Goal: Find specific page/section: Find specific page/section

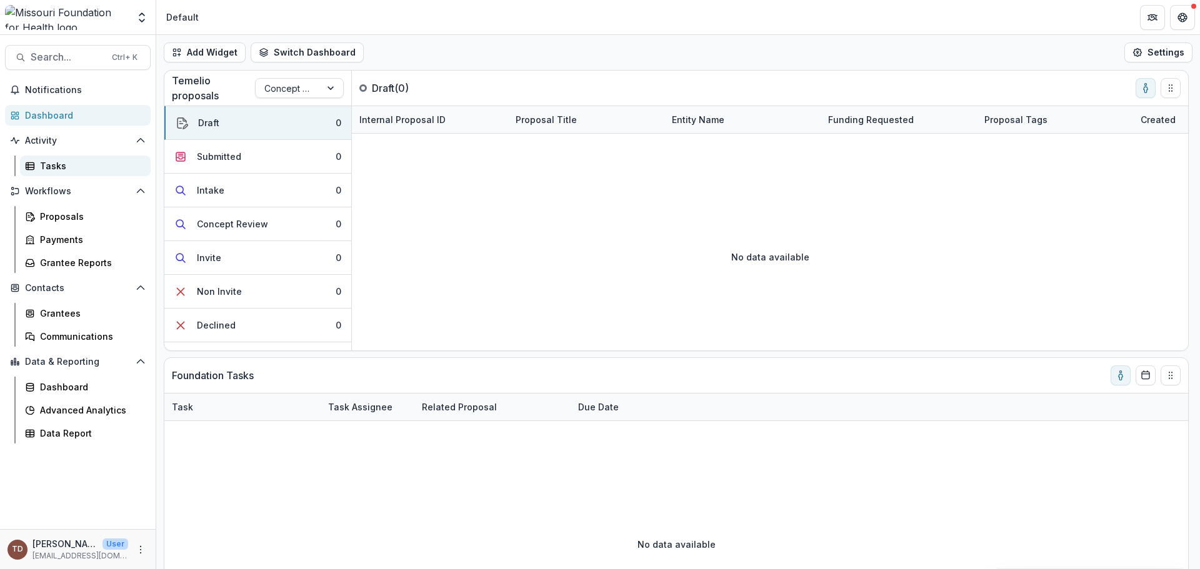
click at [46, 163] on div "Tasks" at bounding box center [90, 165] width 101 height 13
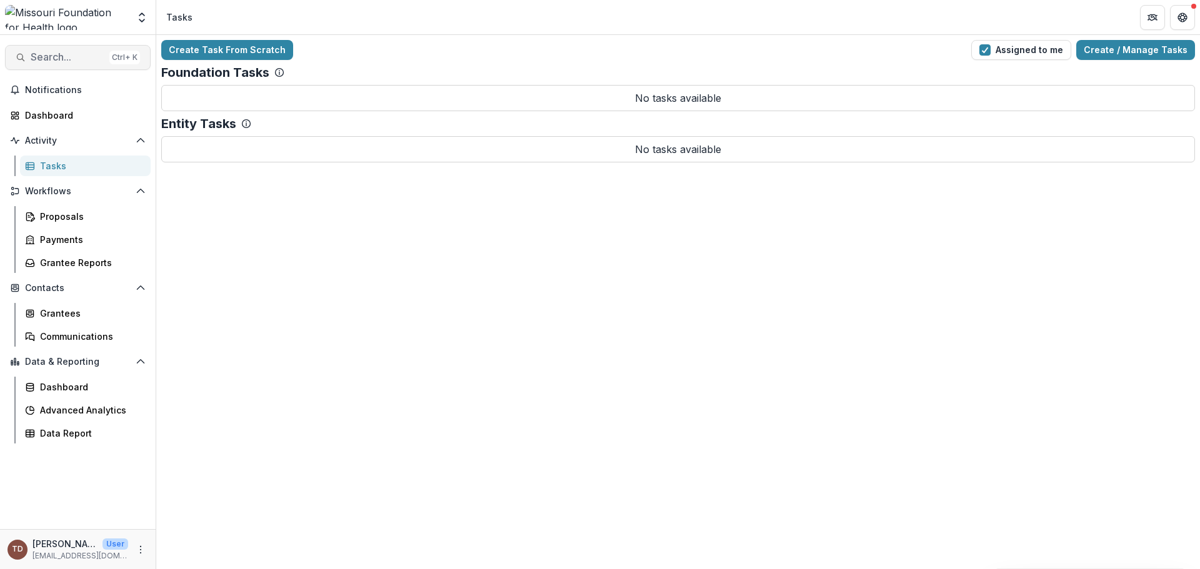
click at [66, 59] on span "Search..." at bounding box center [68, 57] width 74 height 12
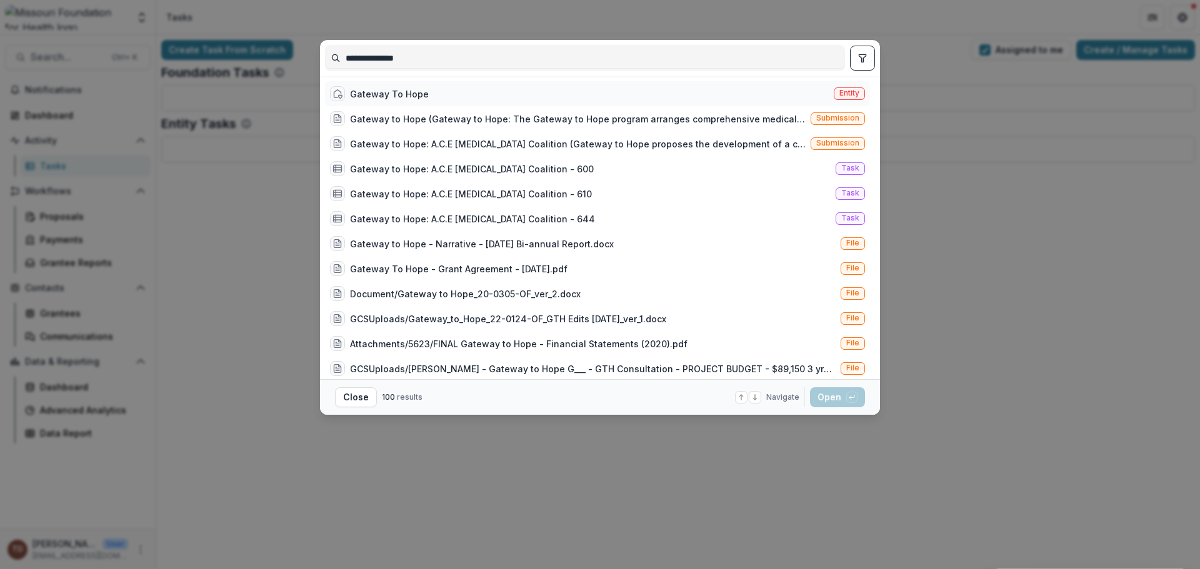
type input "**********"
click at [379, 91] on div "Gateway To Hope" at bounding box center [389, 94] width 79 height 13
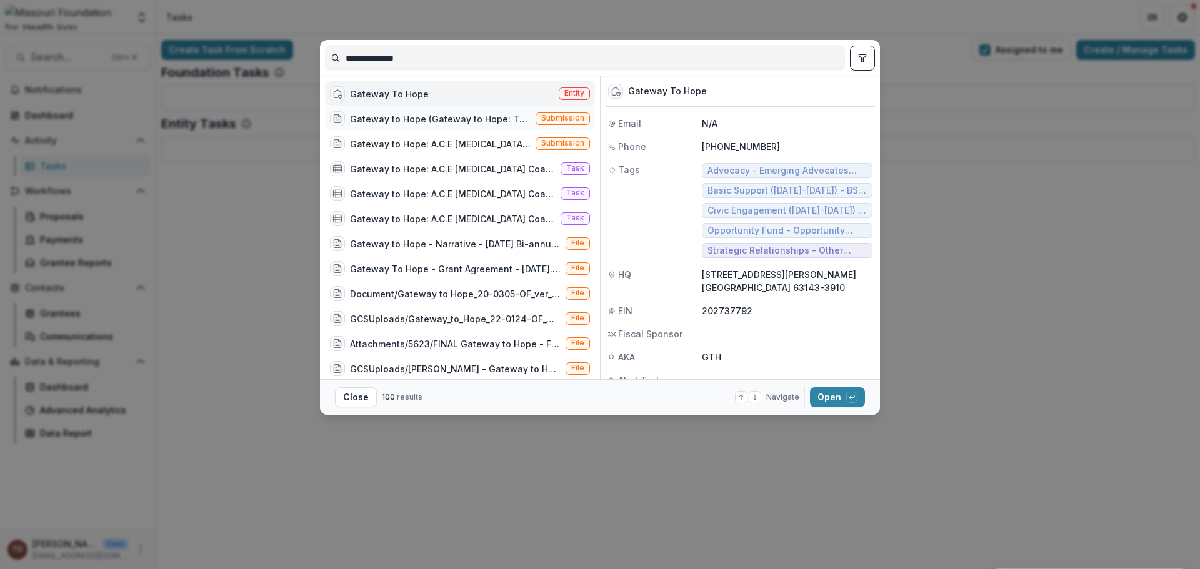
click at [512, 122] on div "Gateway to Hope (Gateway to Hope: The Gateway to Hope program arranges comprehe…" at bounding box center [440, 119] width 181 height 13
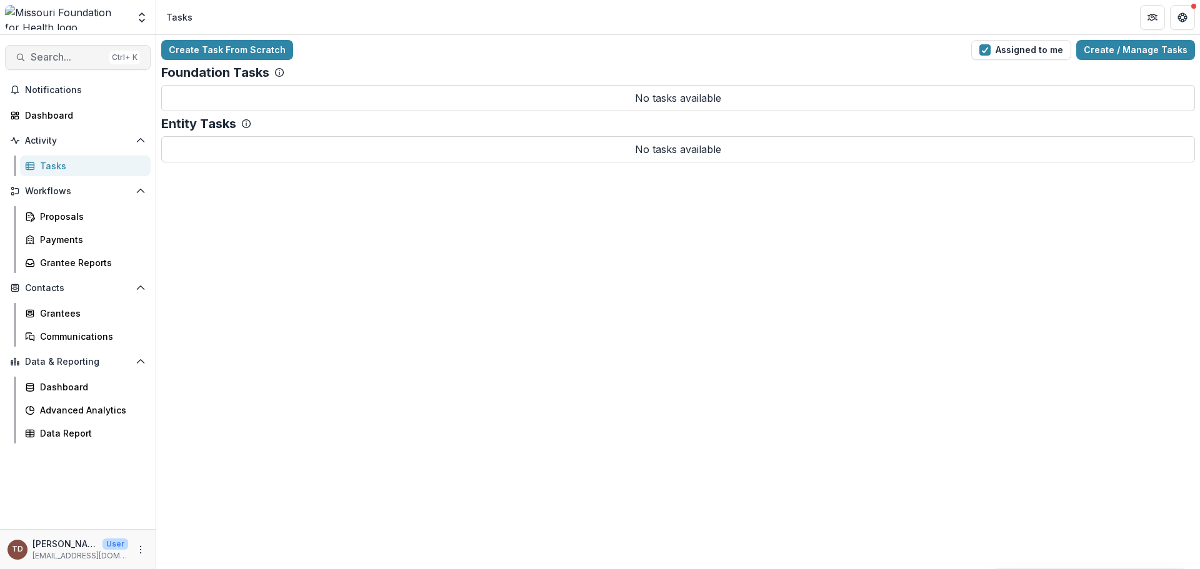
click at [63, 53] on span "Search..." at bounding box center [68, 57] width 74 height 12
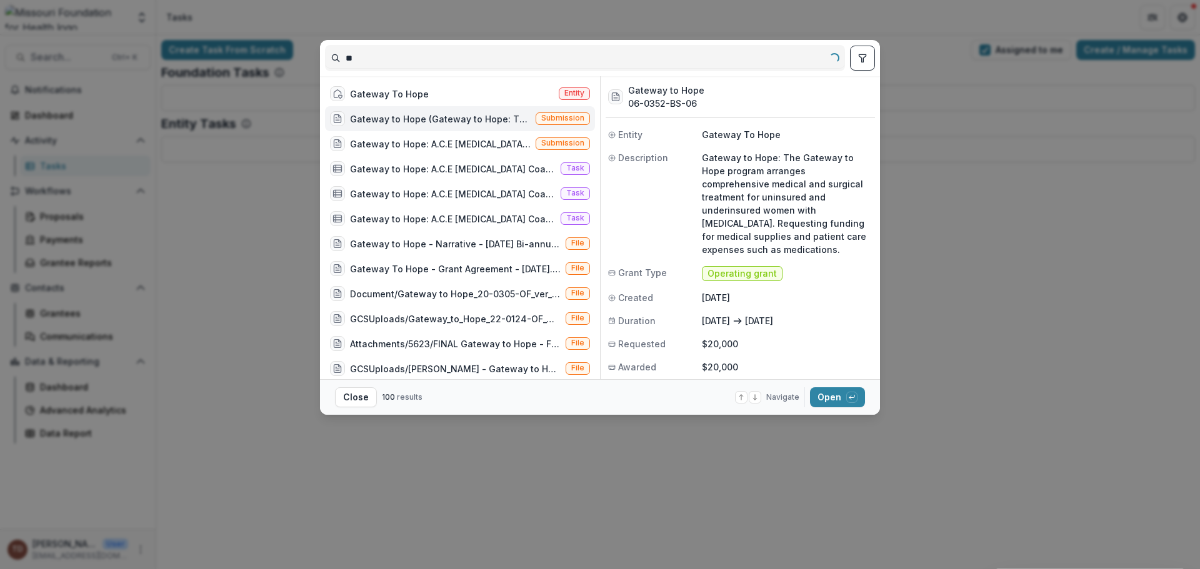
type input "*"
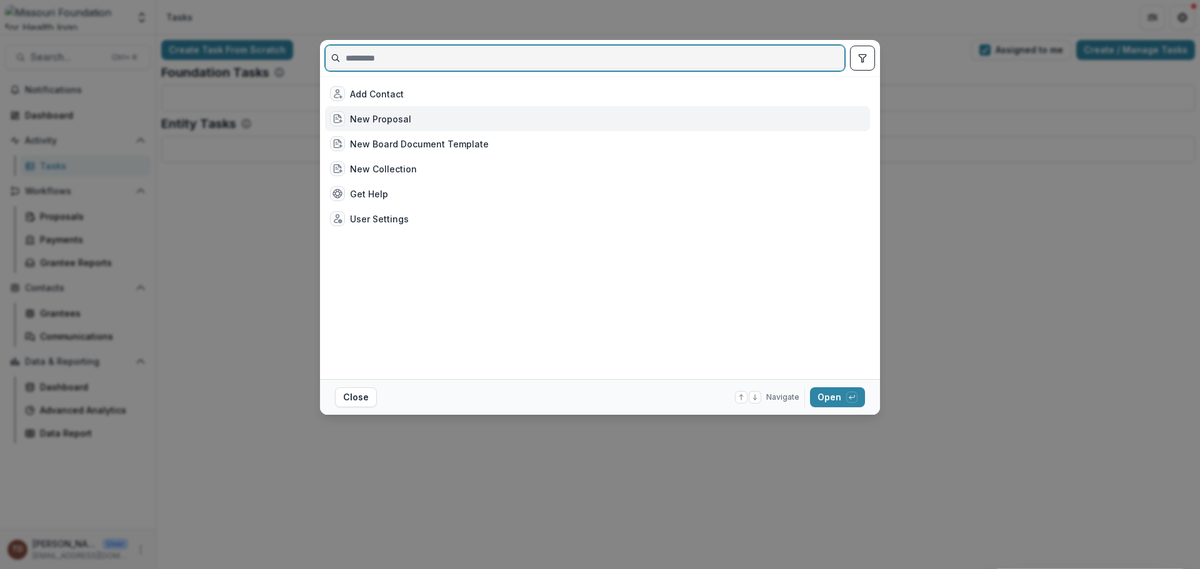
click at [404, 61] on input at bounding box center [585, 58] width 519 height 20
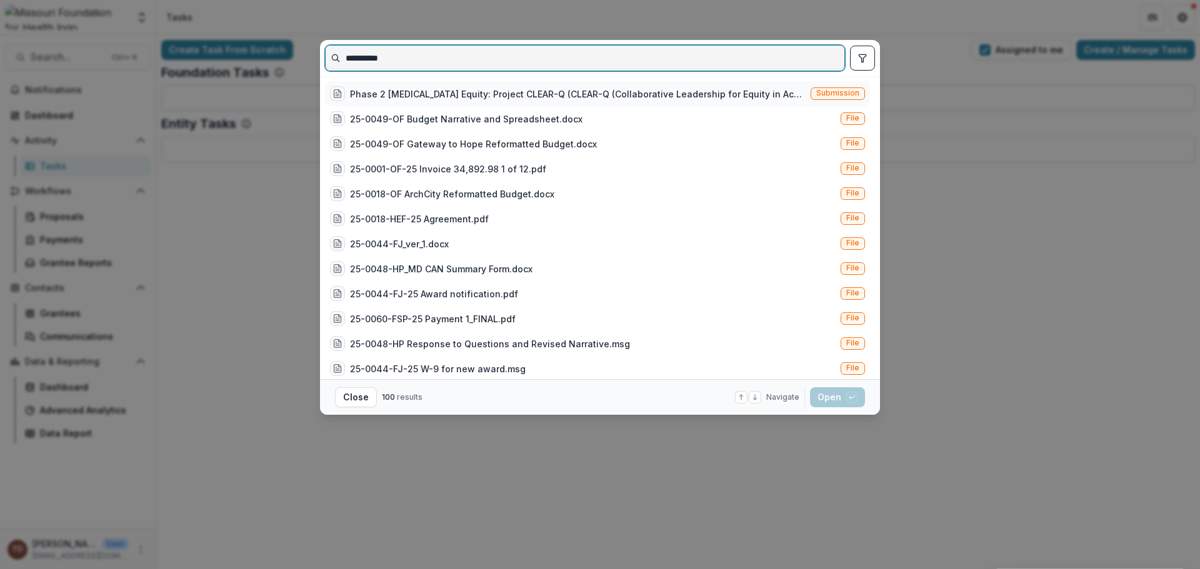
type input "**********"
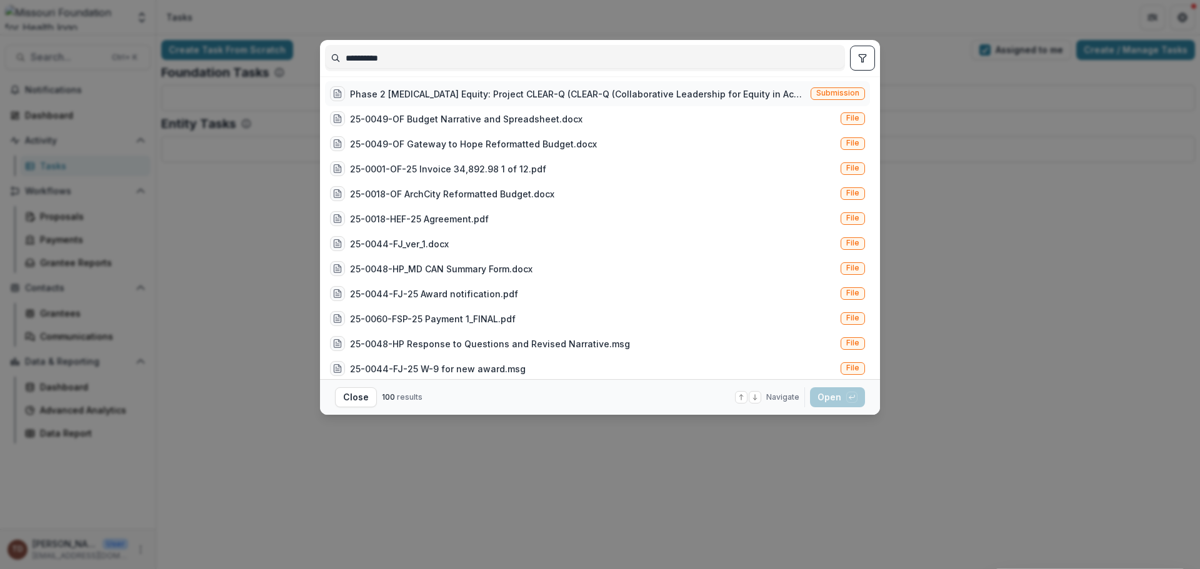
click at [448, 92] on div "Phase 2 [MEDICAL_DATA] Equity: Project CLEAR-Q (CLEAR-Q (Collaborative Leadersh…" at bounding box center [578, 94] width 456 height 13
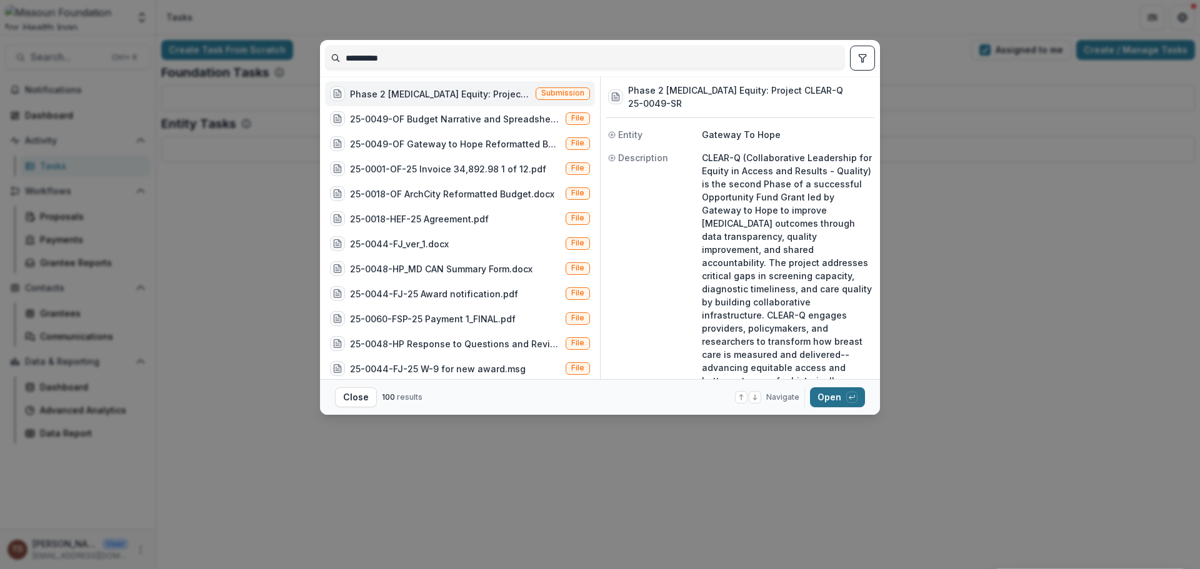
click at [824, 393] on button "Open with enter key" at bounding box center [837, 398] width 55 height 20
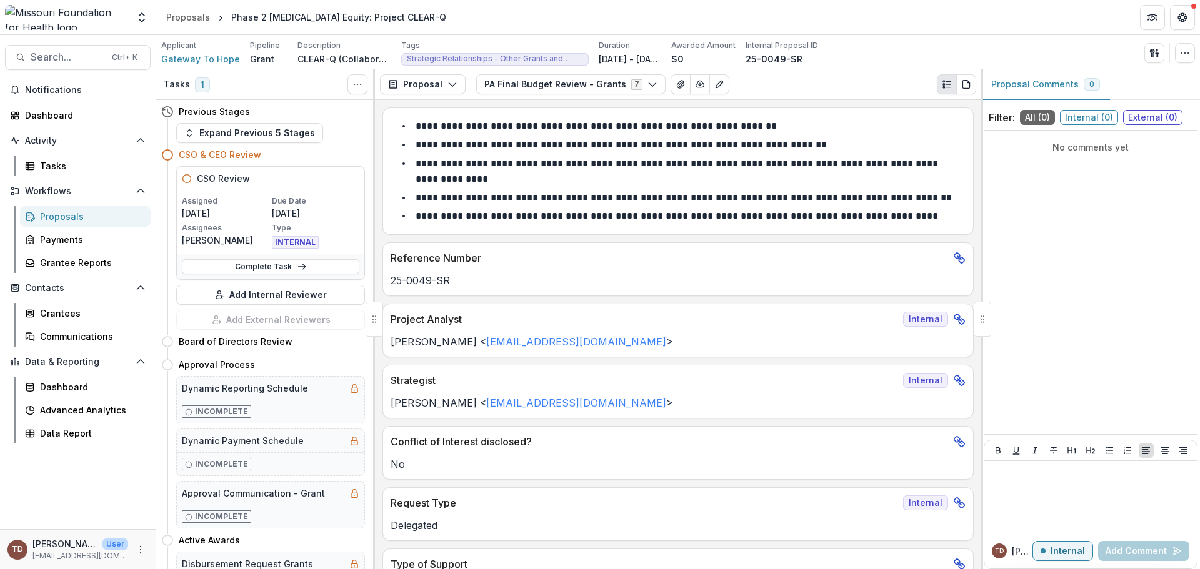
click at [946, 88] on icon "Plaintext view" at bounding box center [947, 84] width 10 height 10
click at [451, 81] on icon "button" at bounding box center [453, 84] width 10 height 10
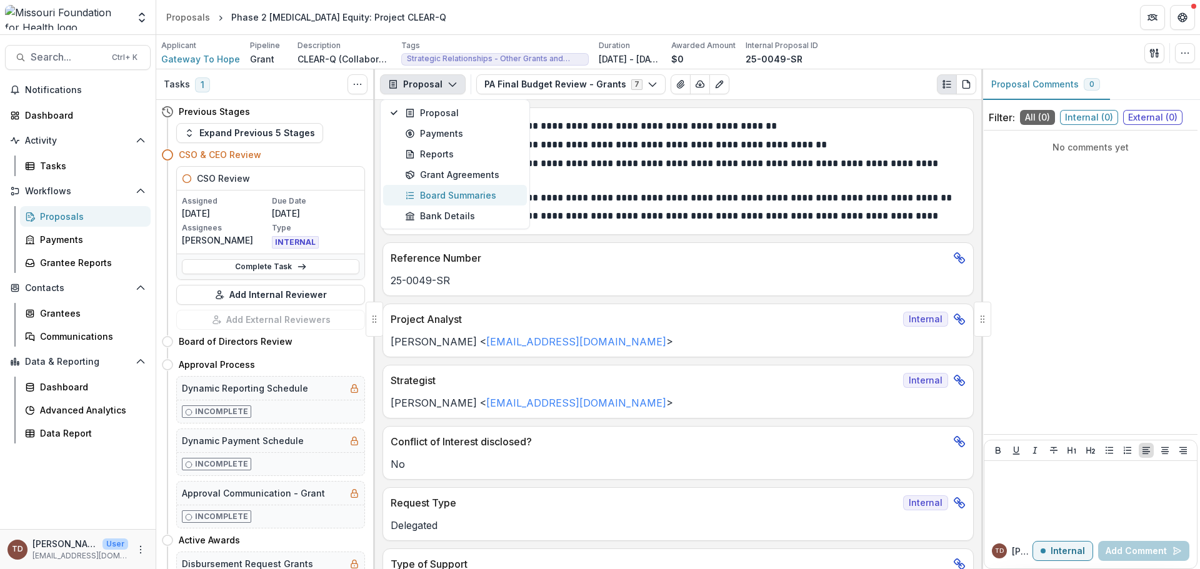
click at [449, 197] on div "Board Summaries" at bounding box center [462, 195] width 114 height 13
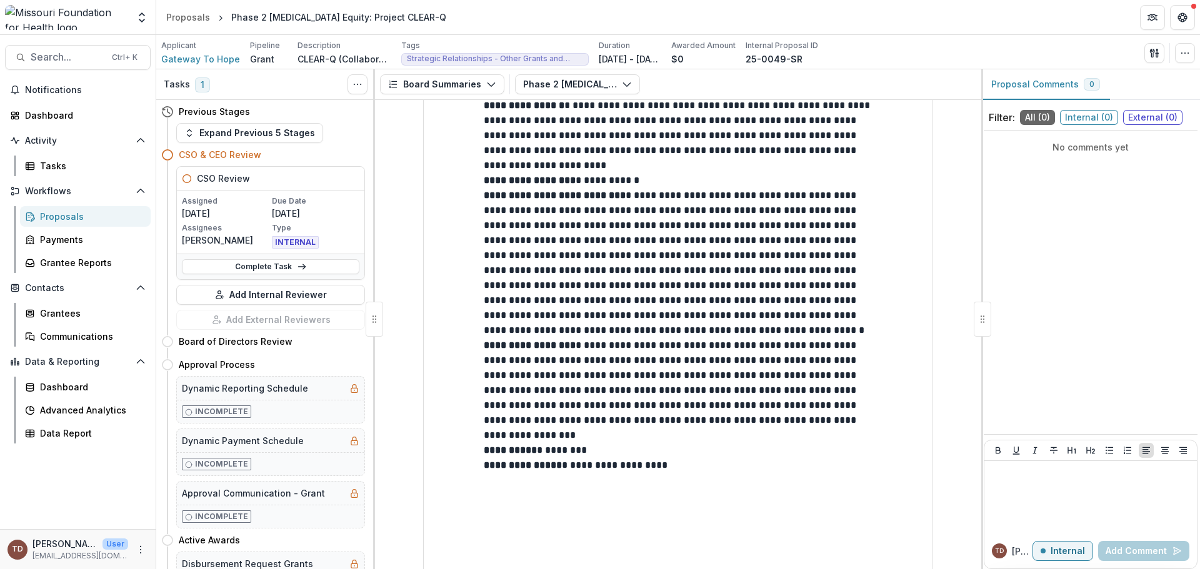
scroll to position [231, 0]
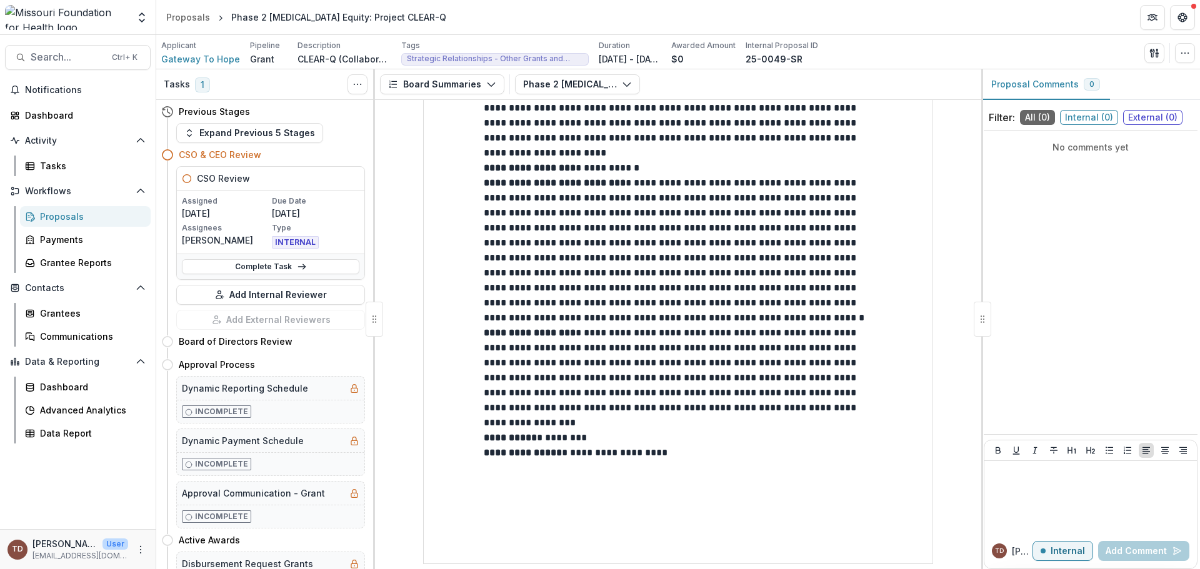
click at [71, 20] on img at bounding box center [66, 17] width 123 height 25
click at [1188, 51] on icon "button" at bounding box center [1185, 53] width 10 height 10
click at [68, 16] on img at bounding box center [66, 17] width 123 height 25
click at [62, 19] on img at bounding box center [66, 17] width 123 height 25
click at [190, 19] on div "Proposals" at bounding box center [188, 17] width 44 height 13
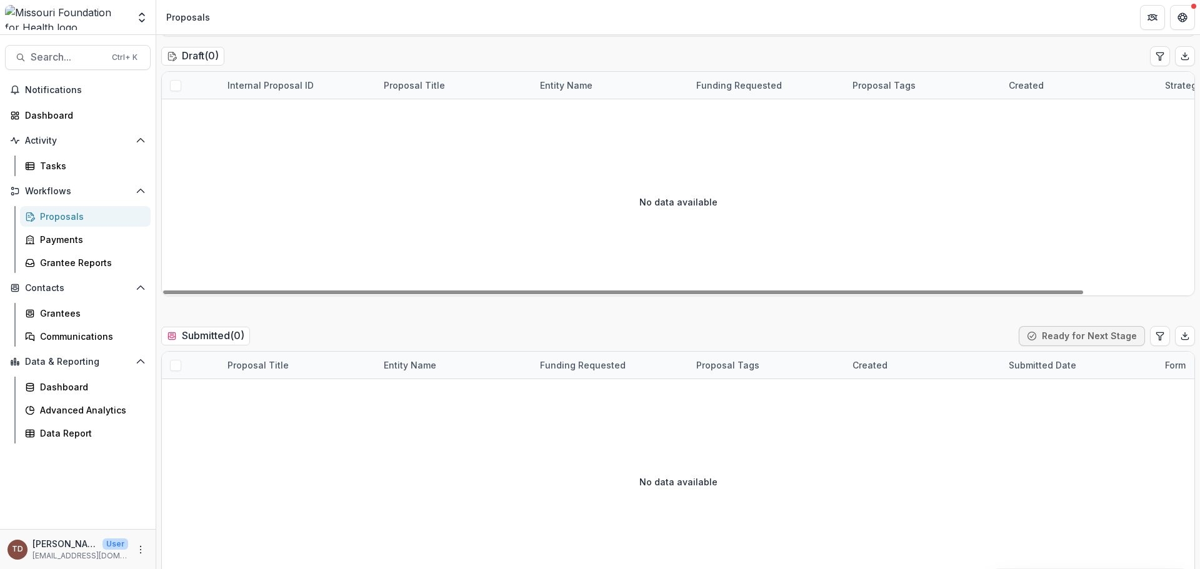
scroll to position [125, 0]
